Goal: Information Seeking & Learning: Find specific fact

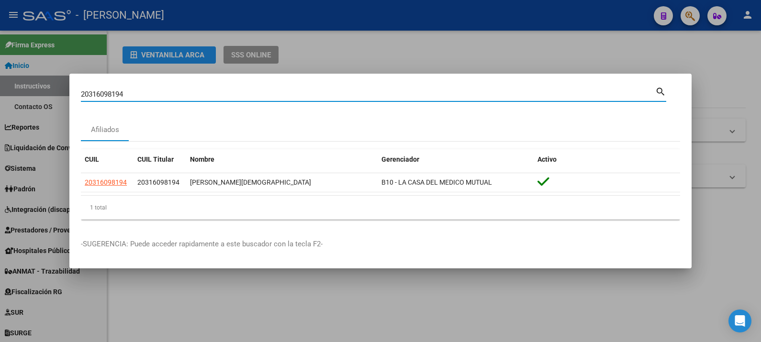
click at [583, 93] on input "20316098194" at bounding box center [368, 94] width 575 height 9
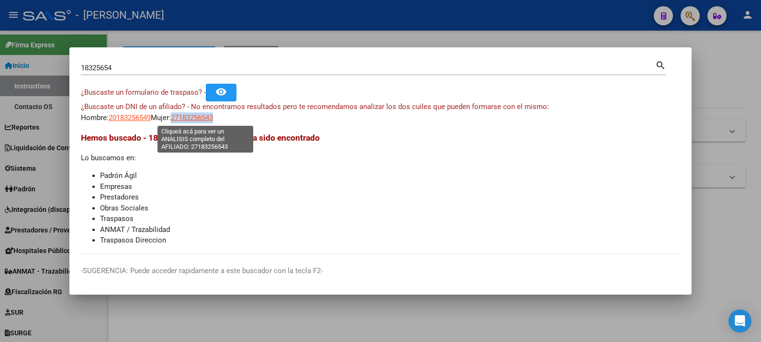
drag, startPoint x: 241, startPoint y: 121, endPoint x: 184, endPoint y: 122, distance: 57.5
click at [184, 122] on div "¿Buscaste un DNI de un afiliado? - No encontramos resultados pero te recomendam…" at bounding box center [381, 113] width 600 height 22
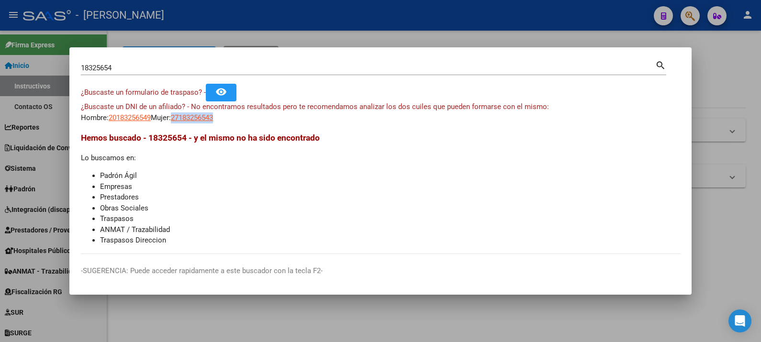
copy span "27183256543"
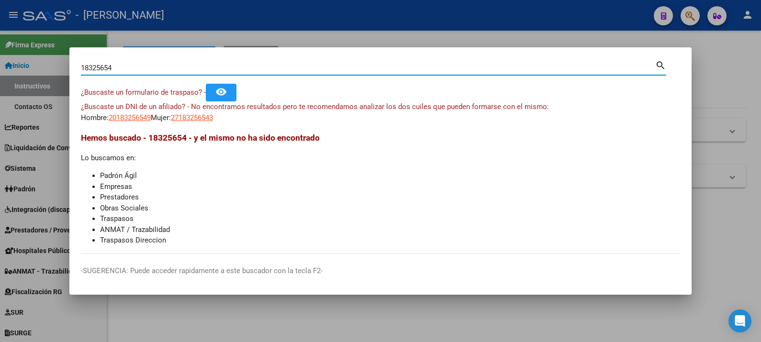
click at [322, 68] on input "18325654" at bounding box center [368, 68] width 575 height 9
paste input "45"
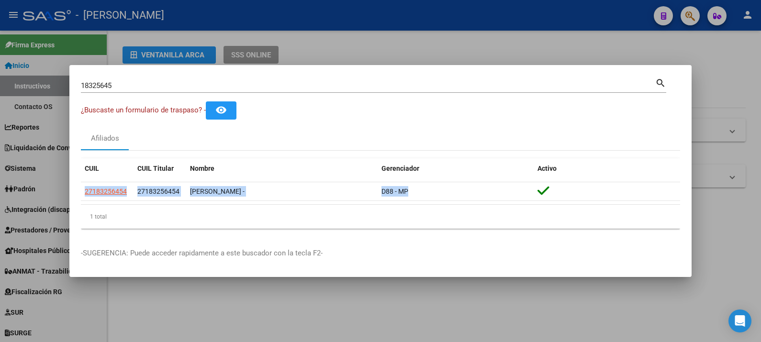
drag, startPoint x: 419, startPoint y: 194, endPoint x: 79, endPoint y: 199, distance: 339.6
click at [79, 199] on mat-dialog-content "18325645 Buscar (apellido, dni, cuil, nro traspaso, cuit, obra social) search ¿…" at bounding box center [380, 157] width 623 height 160
copy datatable-body-row "27183256454 27183256454 [PERSON_NAME] - D88 - MP"
click at [335, 86] on input "18325645" at bounding box center [368, 85] width 575 height 9
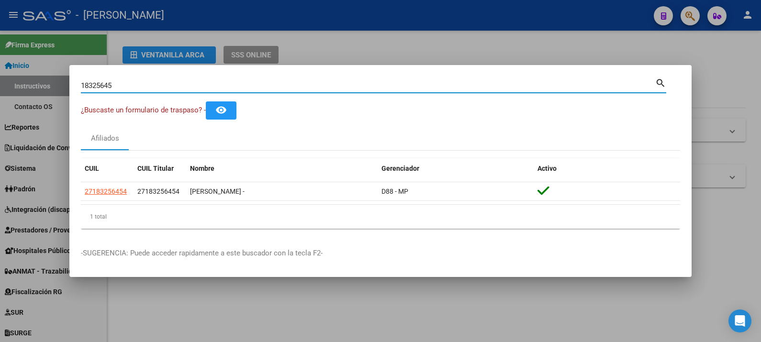
click at [335, 86] on input "18325645" at bounding box center [368, 85] width 575 height 9
paste input "36417880"
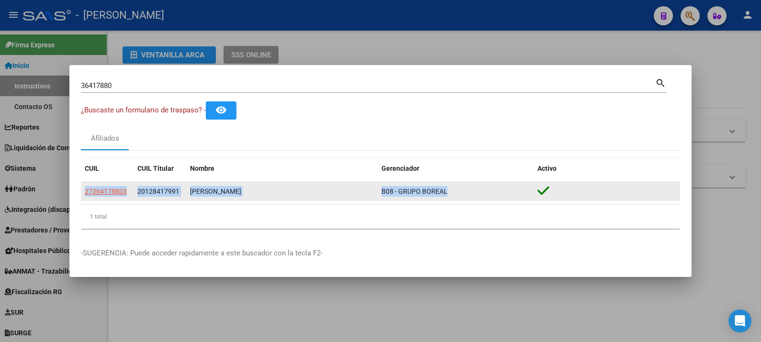
drag, startPoint x: 466, startPoint y: 192, endPoint x: 83, endPoint y: 195, distance: 383.1
click at [83, 195] on div "27364178803 20128417991 [PERSON_NAME] B08 - GRUPO BOREAL" at bounding box center [381, 191] width 600 height 19
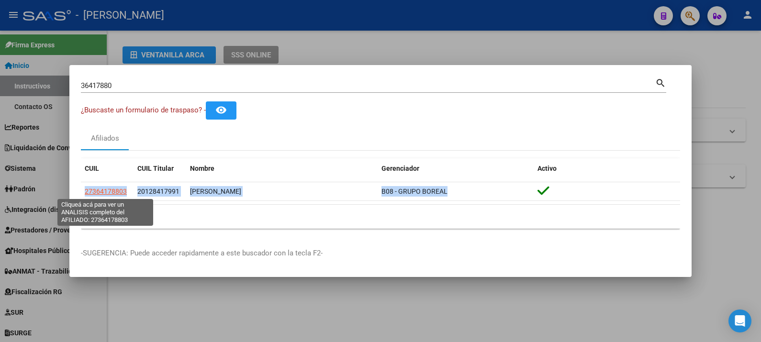
copy div "27364178803 20128417991 [PERSON_NAME] B08 - GRUPO BOREAL"
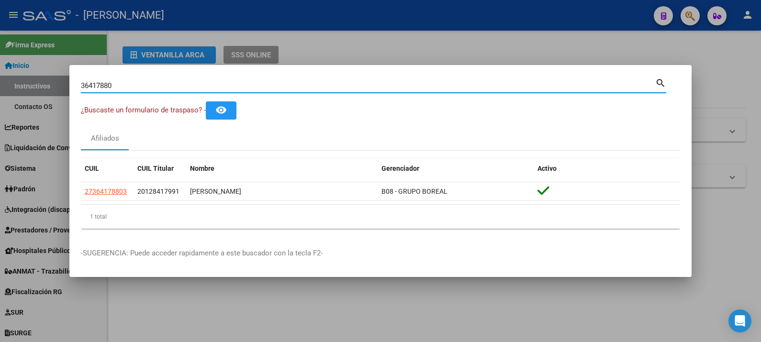
click at [369, 86] on input "36417880" at bounding box center [368, 85] width 575 height 9
paste input "19020612"
type input "19020612"
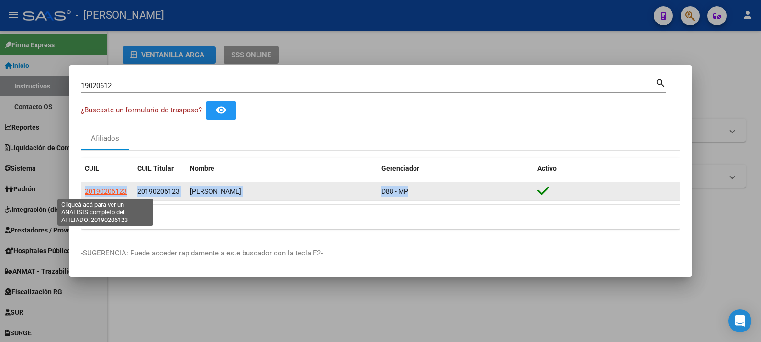
drag, startPoint x: 476, startPoint y: 189, endPoint x: 85, endPoint y: 192, distance: 390.8
click at [85, 192] on div "20190206123 20190206123 [PERSON_NAME] D88 - MP" at bounding box center [381, 191] width 600 height 19
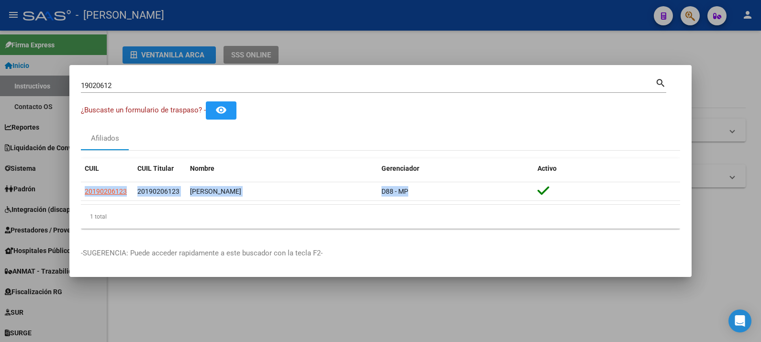
copy div "20190206123 20190206123 [PERSON_NAME] D88 - MP"
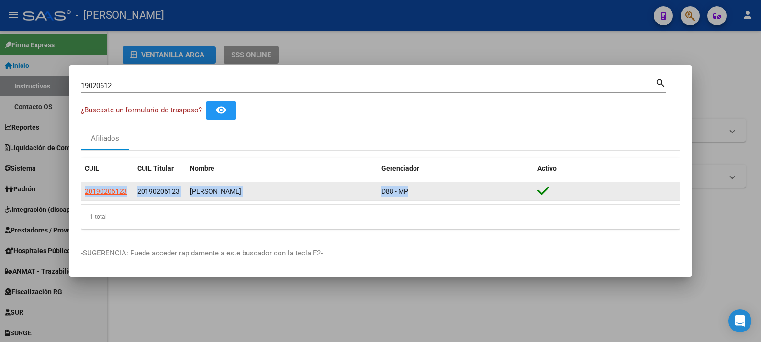
copy div "20190206123 20190206123 [PERSON_NAME] D88 - MP"
